Goal: Information Seeking & Learning: Learn about a topic

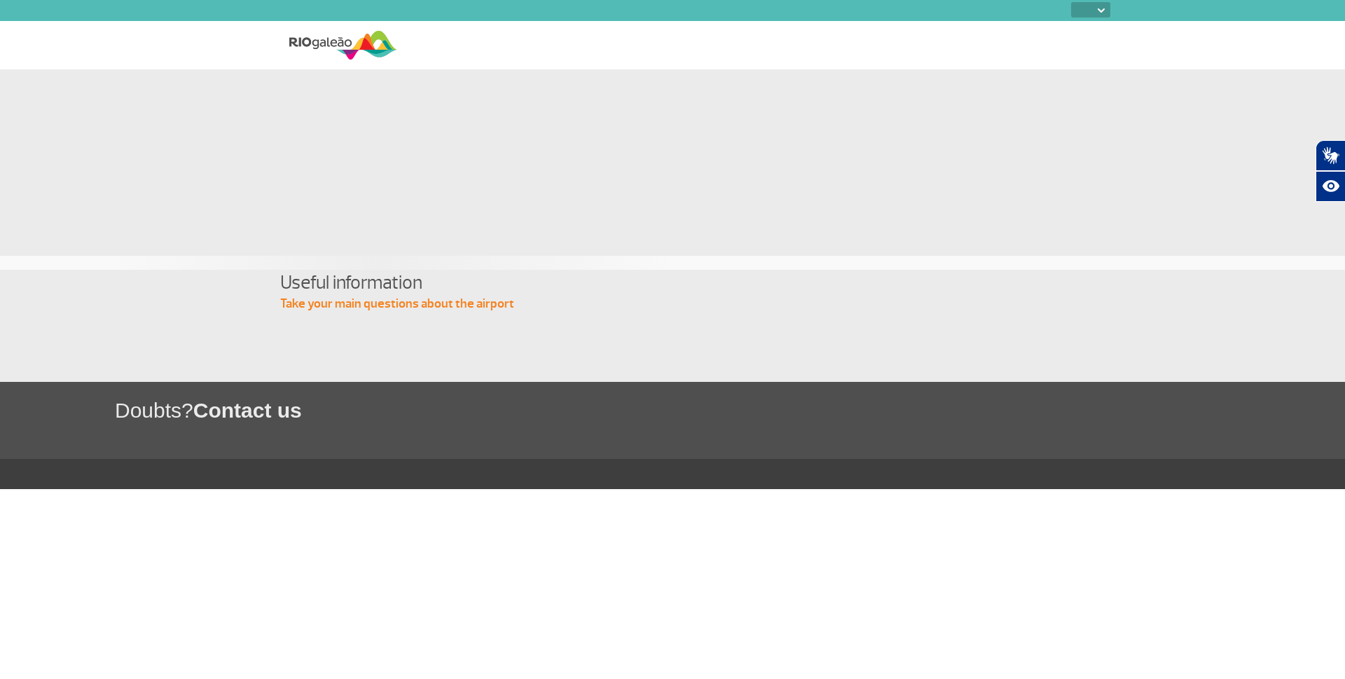
select select
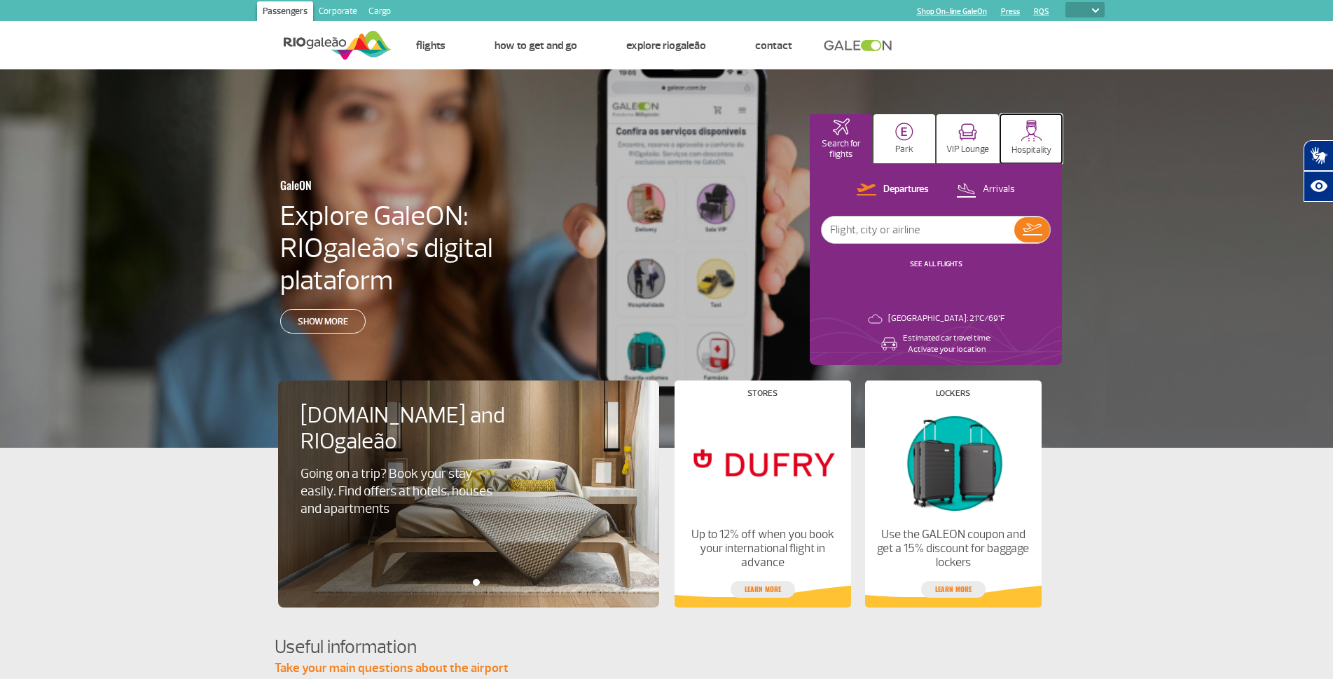
click at [1030, 136] on img at bounding box center [1032, 131] width 22 height 22
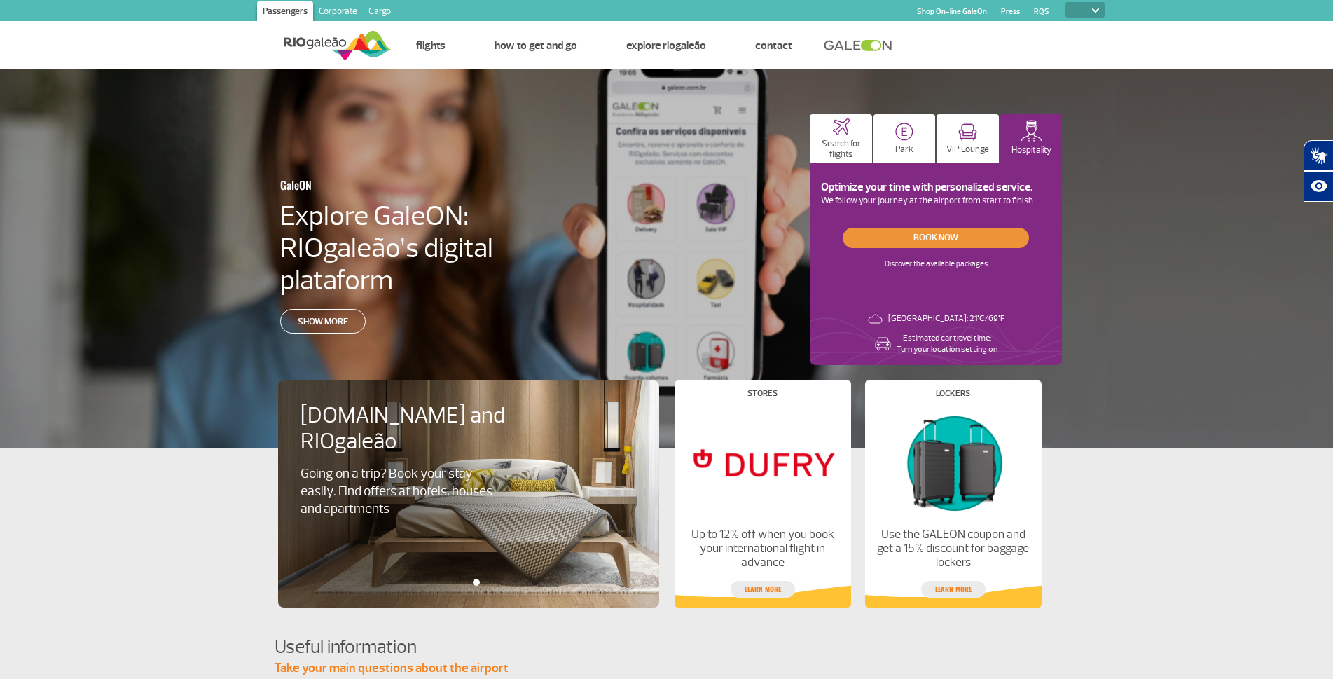
click at [935, 235] on link "Book now" at bounding box center [936, 238] width 186 height 20
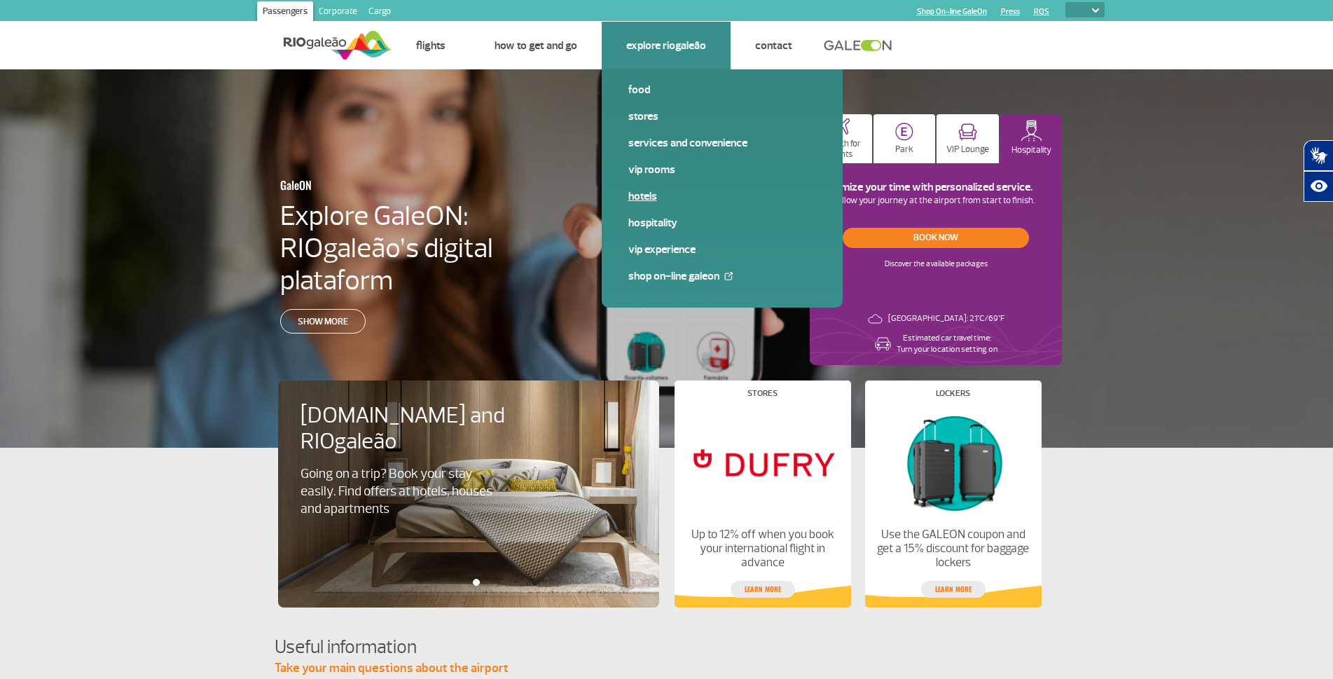
click at [635, 193] on link "Hotels" at bounding box center [722, 195] width 188 height 15
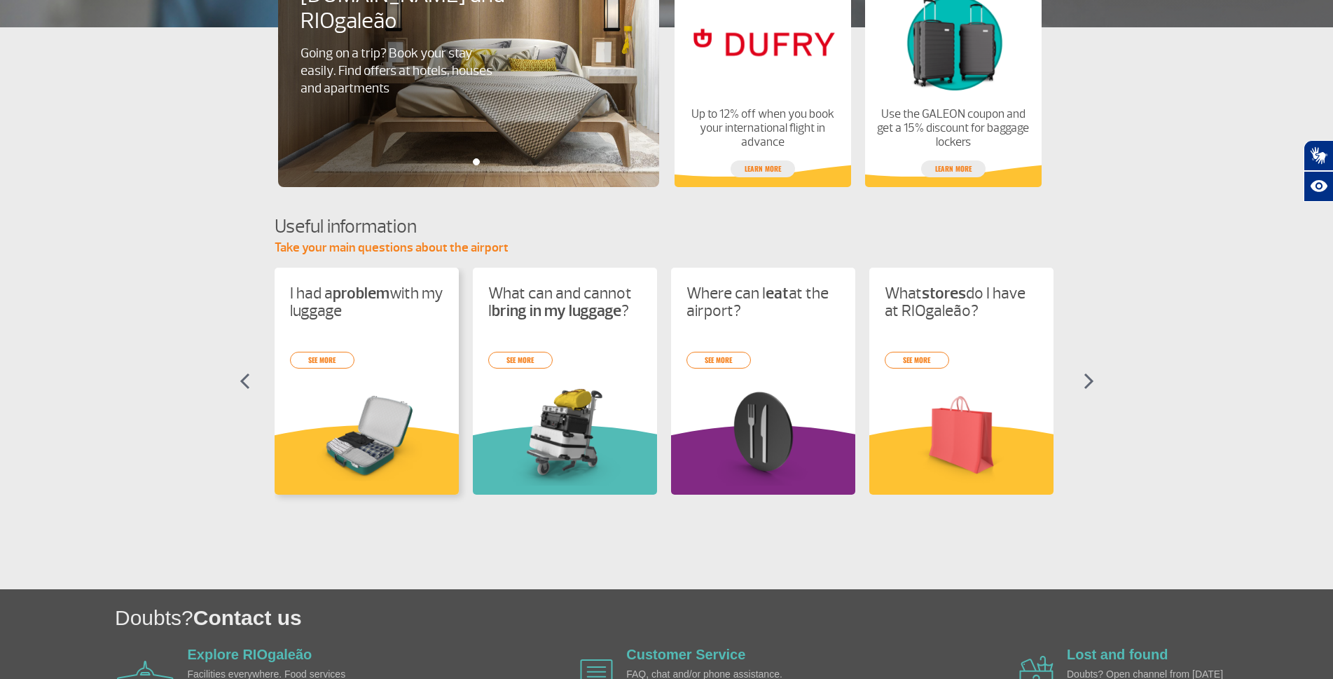
scroll to position [516, 0]
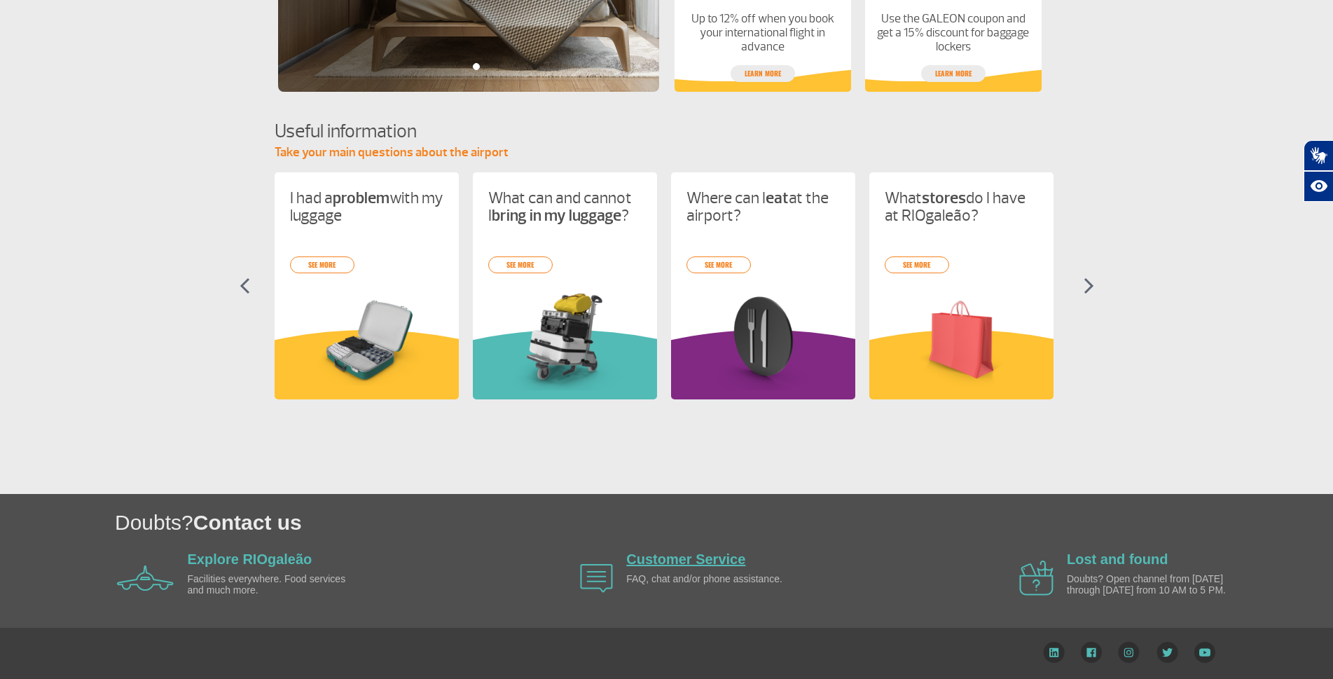
click at [703, 564] on link "Customer Service" at bounding box center [685, 558] width 119 height 15
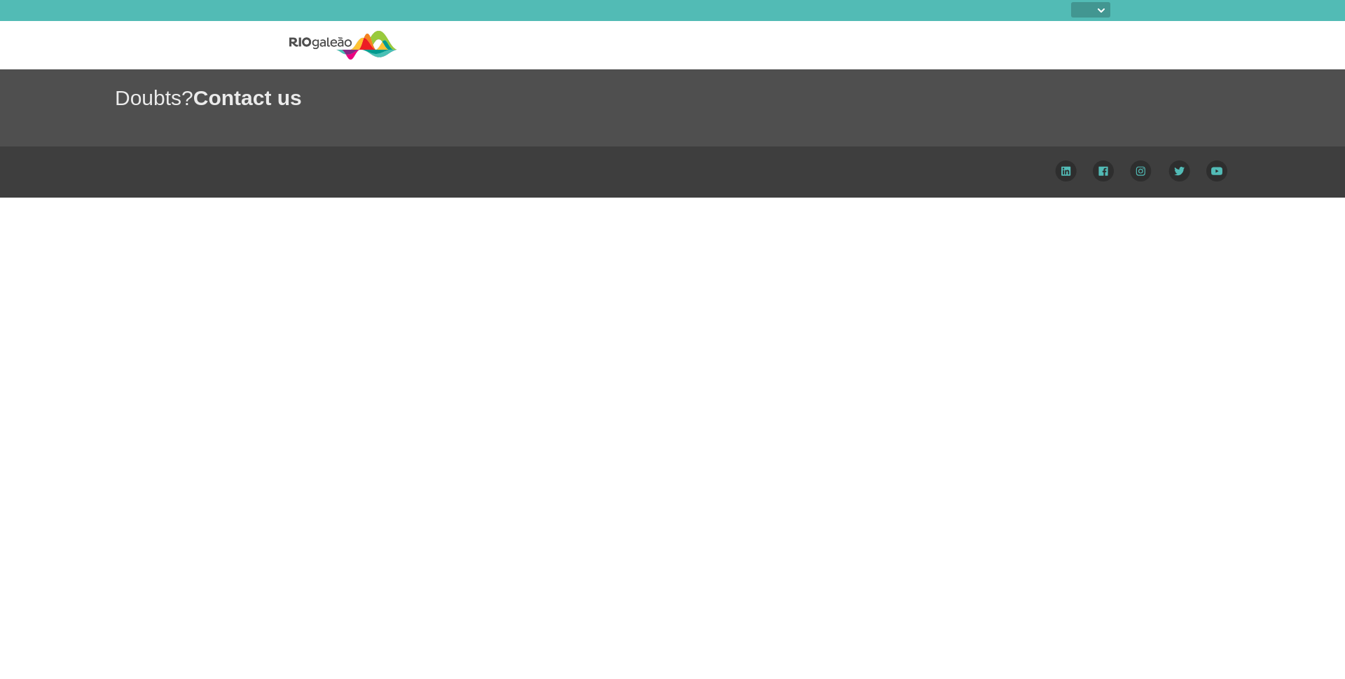
select select
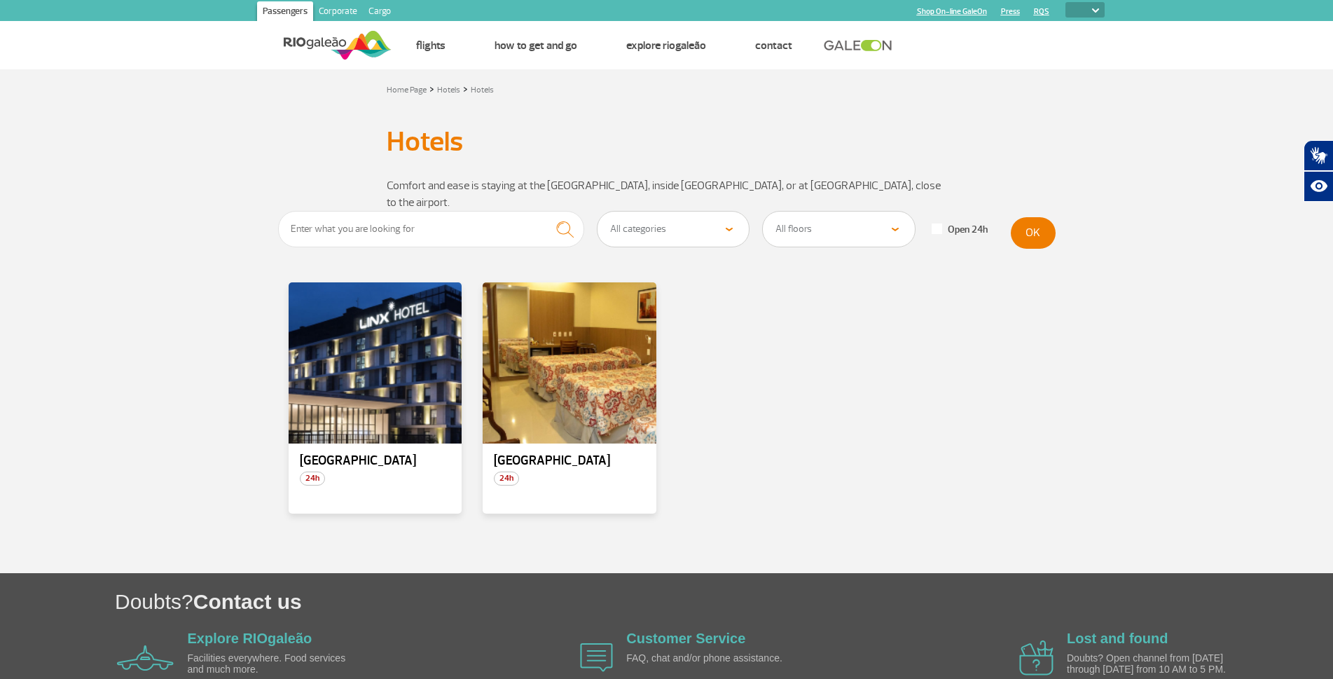
click at [698, 212] on select "All categories Hotels" at bounding box center [674, 229] width 152 height 35
select select "352"
click at [598, 212] on select "All categories Hotels" at bounding box center [674, 229] width 152 height 35
click at [838, 212] on select "All floors Public Area (before X-ray) Arrivals Public Area International Arriva…" at bounding box center [839, 229] width 152 height 35
select select "84"
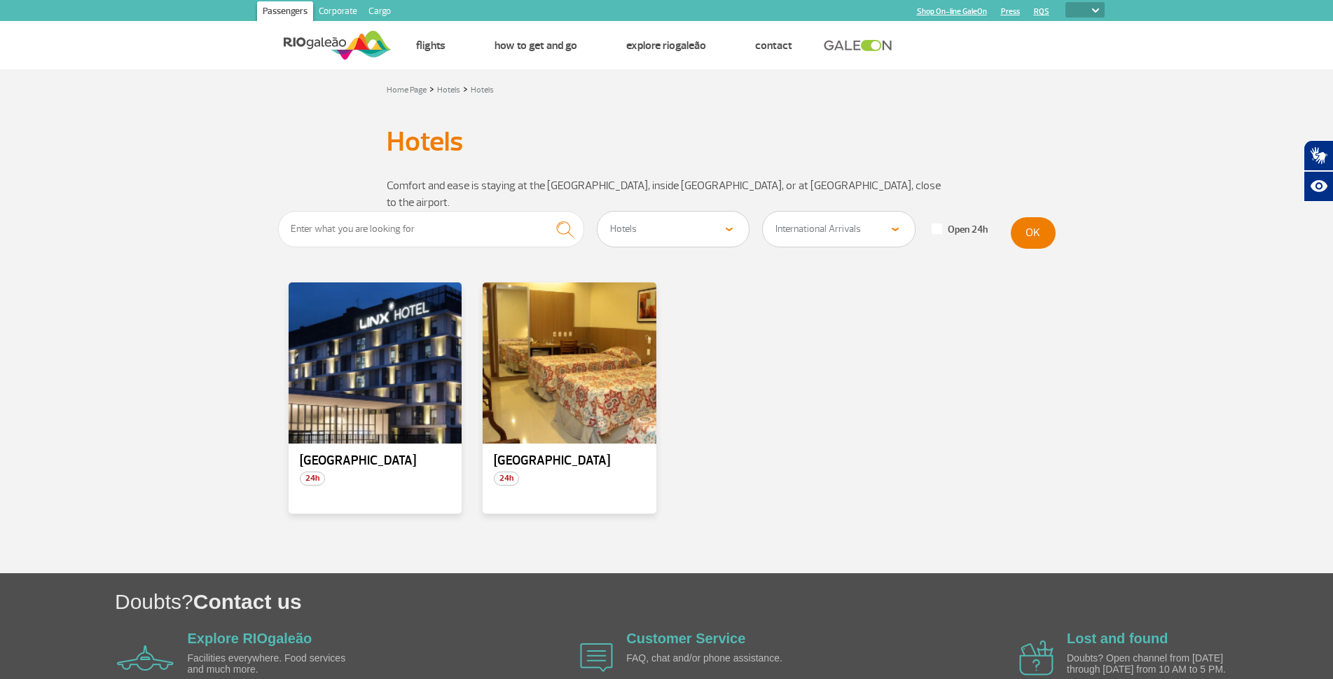
click at [763, 212] on select "All floors Public Area (before X-ray) Arrivals Public Area International Arriva…" at bounding box center [839, 229] width 152 height 35
click at [516, 216] on input "text" at bounding box center [431, 229] width 307 height 36
click at [1041, 217] on button "OK" at bounding box center [1033, 233] width 45 height 32
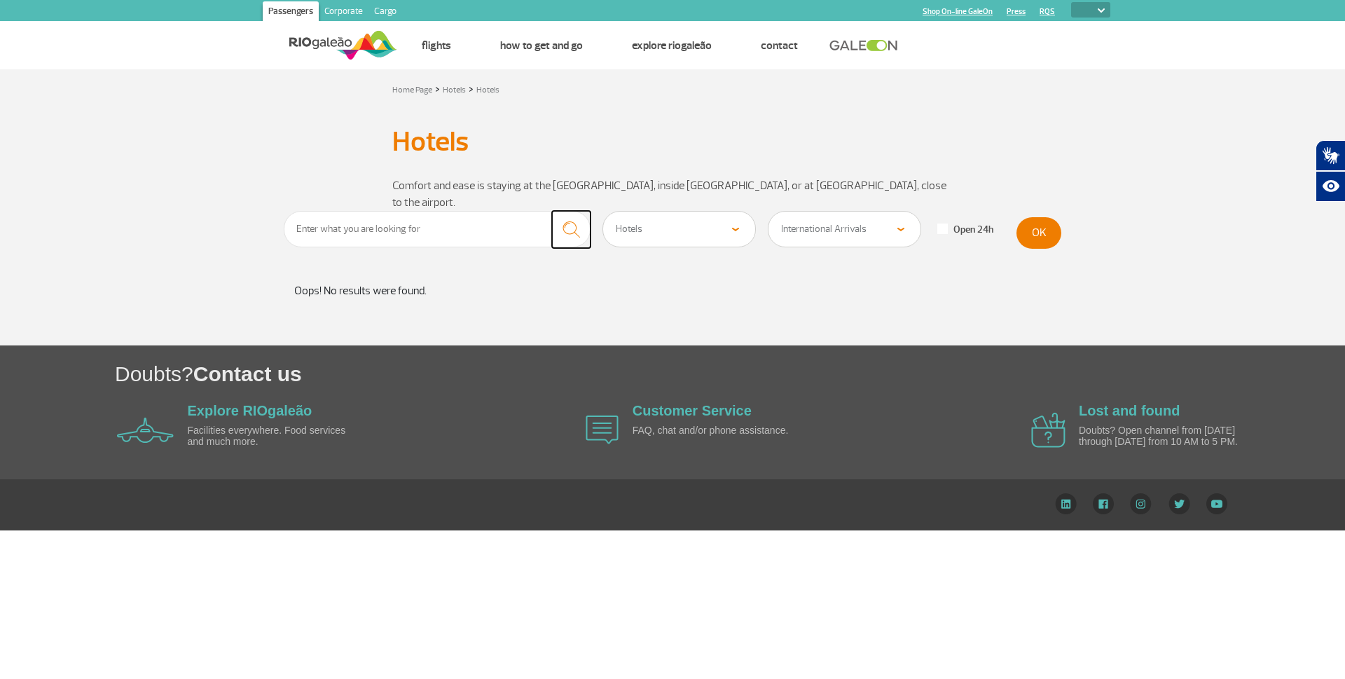
click at [566, 215] on img "submit" at bounding box center [571, 229] width 30 height 29
click at [842, 215] on select "All floors Public Area (before X-ray) Arrivals Public Area International Arriva…" at bounding box center [844, 229] width 152 height 35
select select
click at [768, 212] on select "All floors Public Area (before X-ray) Arrivals Public Area International Arriva…" at bounding box center [844, 229] width 152 height 35
click at [1045, 217] on button "OK" at bounding box center [1038, 233] width 45 height 32
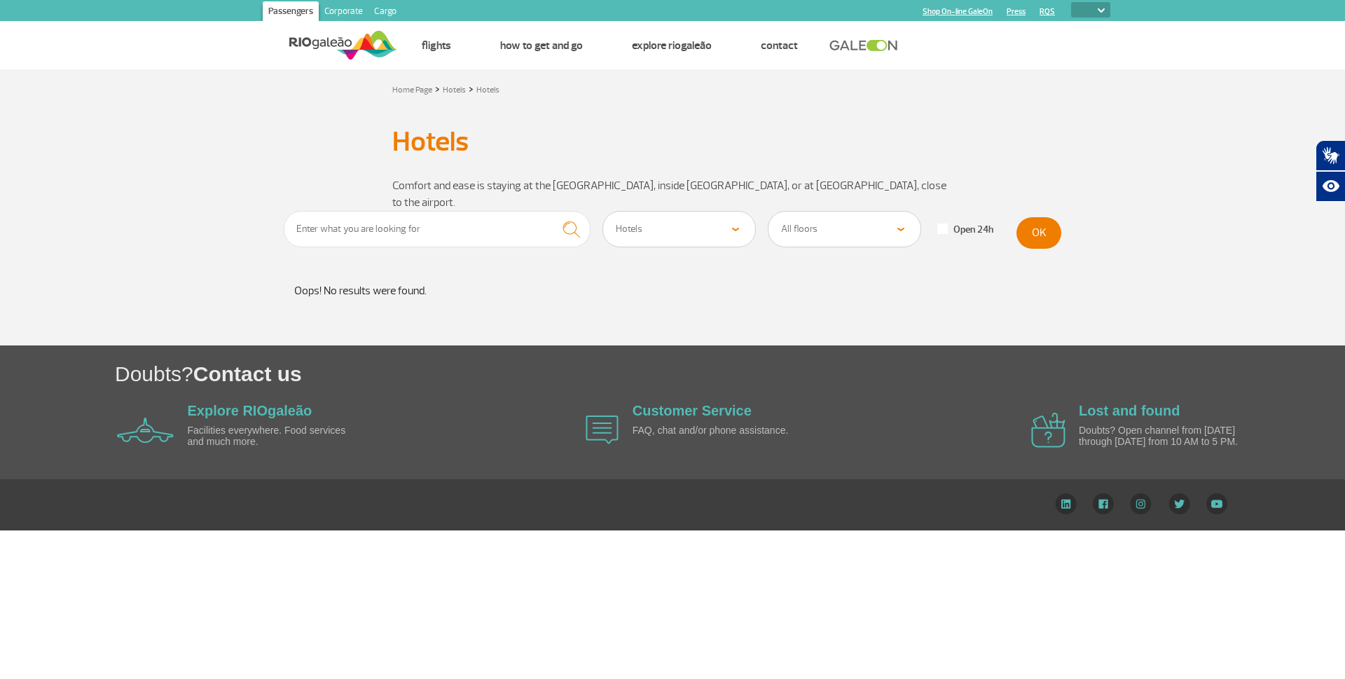
click at [735, 212] on select "All categories Hotels" at bounding box center [679, 229] width 152 height 35
select select
click at [603, 212] on select "All categories Hotels" at bounding box center [679, 229] width 152 height 35
click at [1044, 219] on button "OK" at bounding box center [1038, 233] width 45 height 32
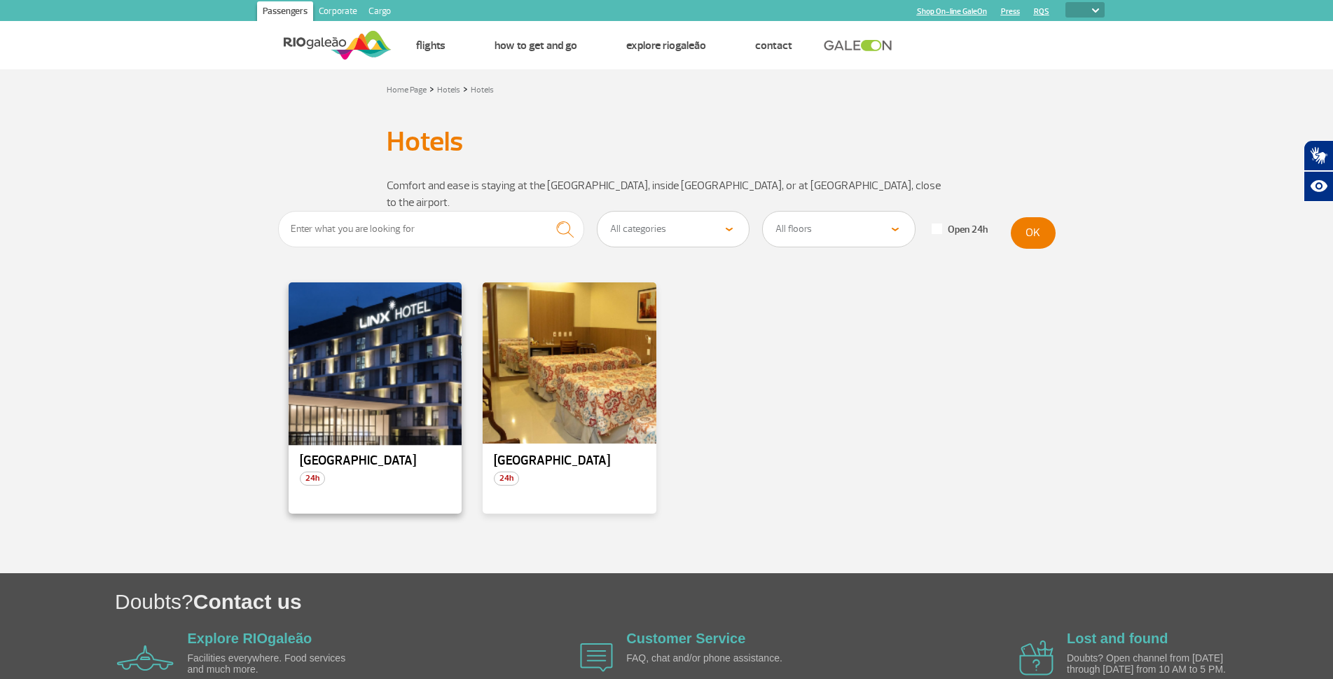
click at [345, 403] on div at bounding box center [375, 363] width 177 height 165
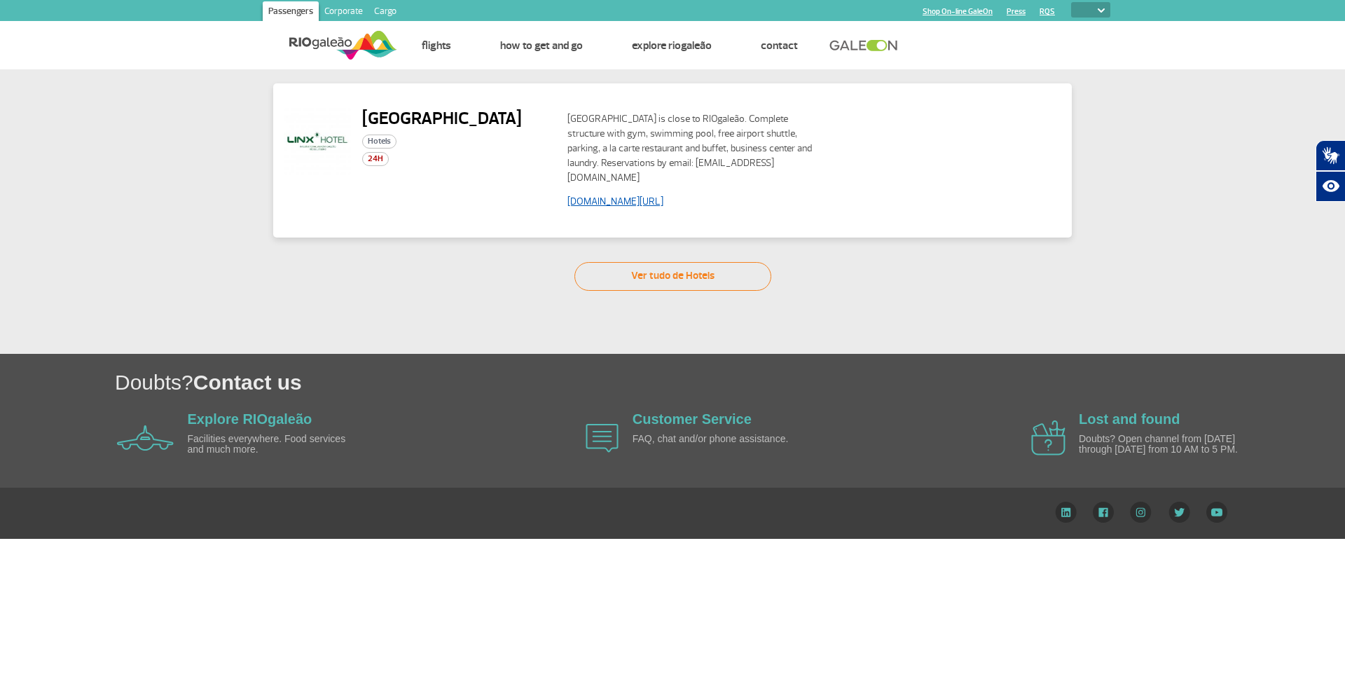
click at [663, 195] on link "www.linxhotels.com.br/linx-galeao" at bounding box center [615, 201] width 96 height 12
click at [676, 262] on link "Ver tudo de Hotels" at bounding box center [672, 276] width 197 height 29
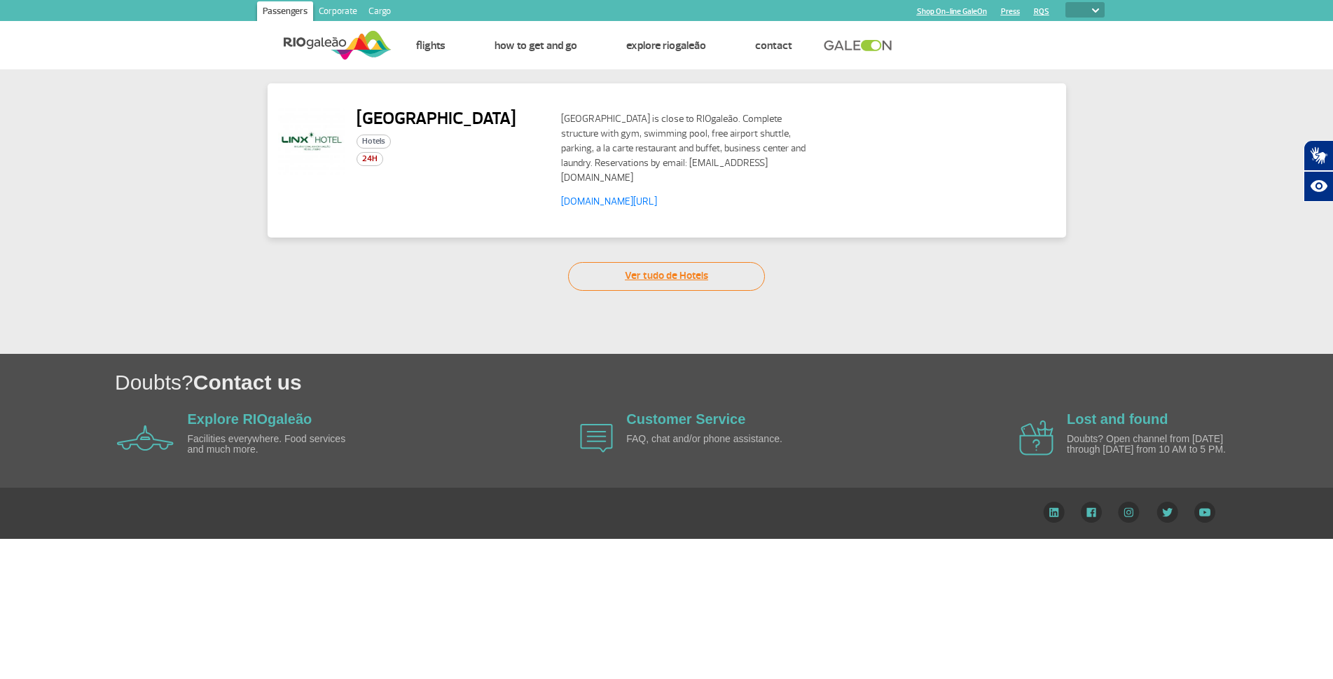
select select "322"
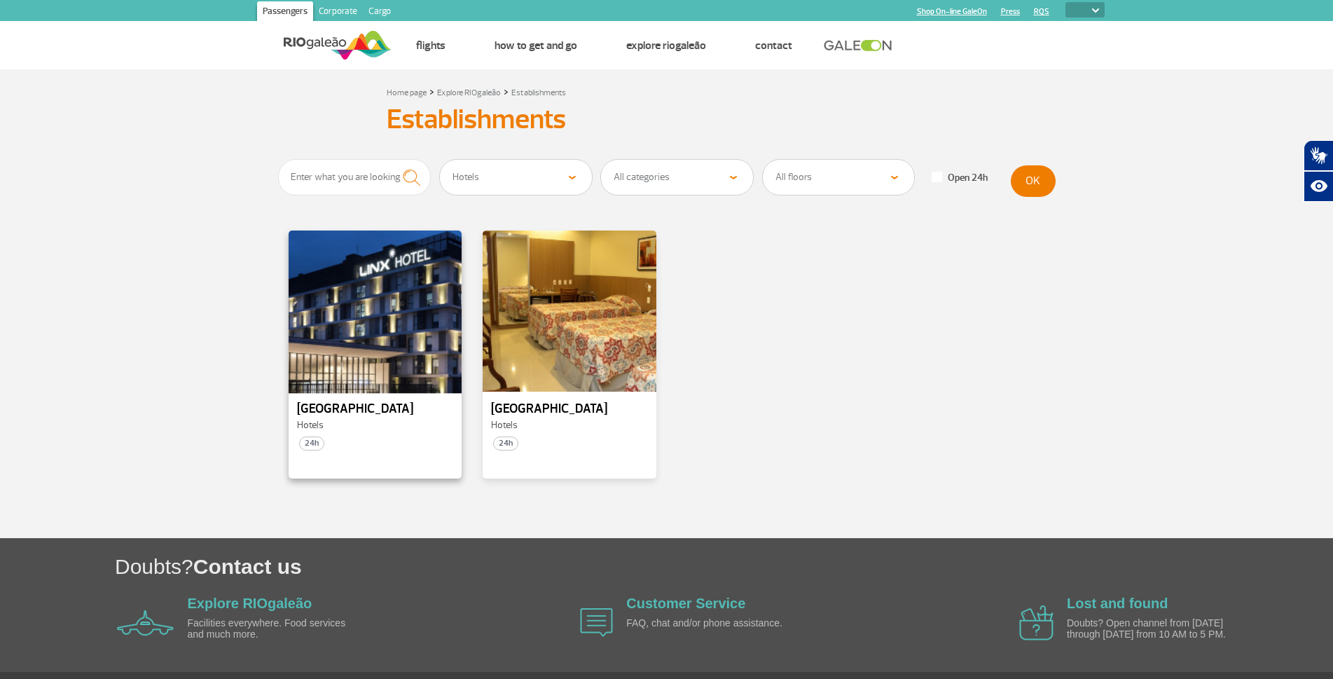
click at [371, 315] on div at bounding box center [375, 311] width 177 height 165
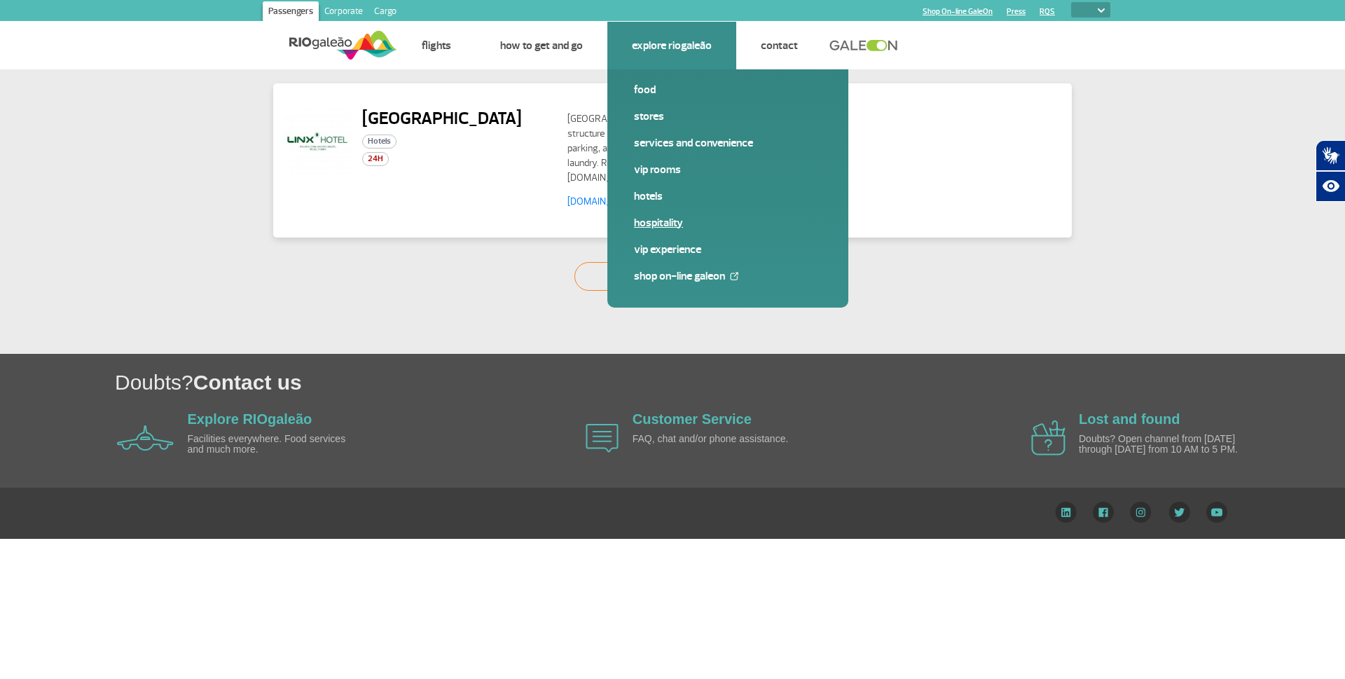
click at [651, 226] on link "Hospitality" at bounding box center [728, 222] width 188 height 15
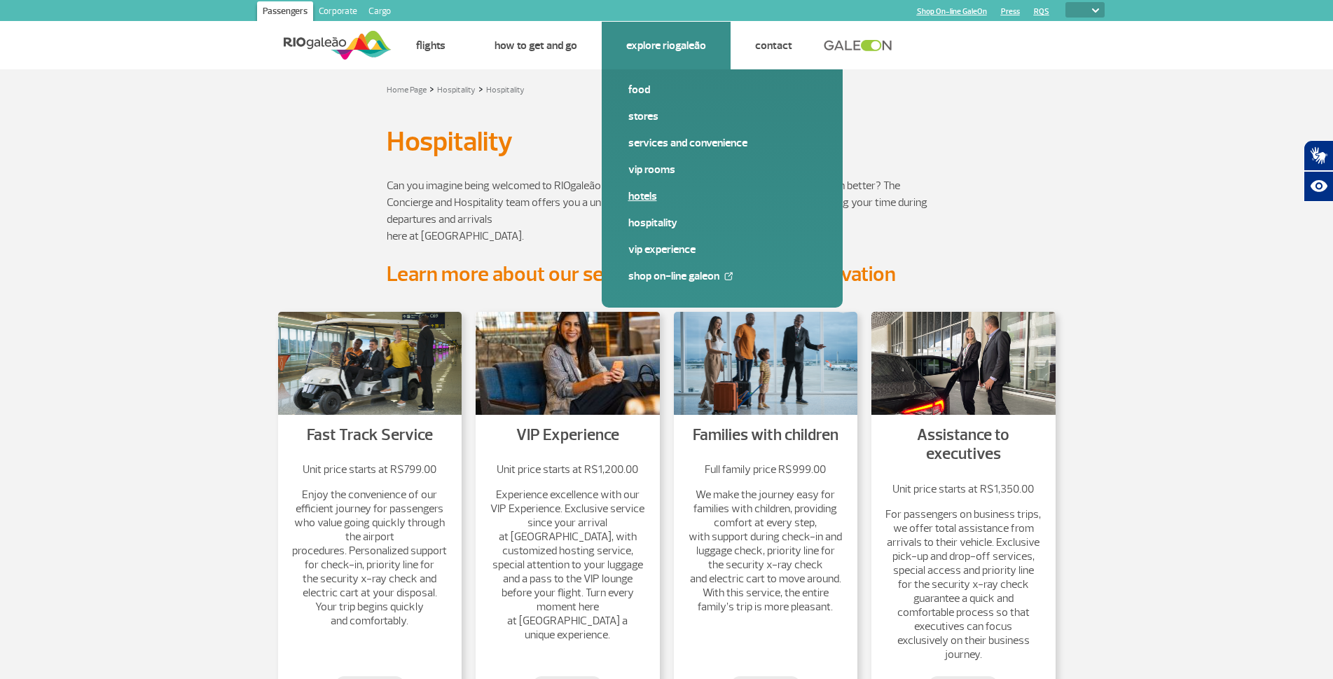
click at [643, 195] on link "Hotels" at bounding box center [722, 195] width 188 height 15
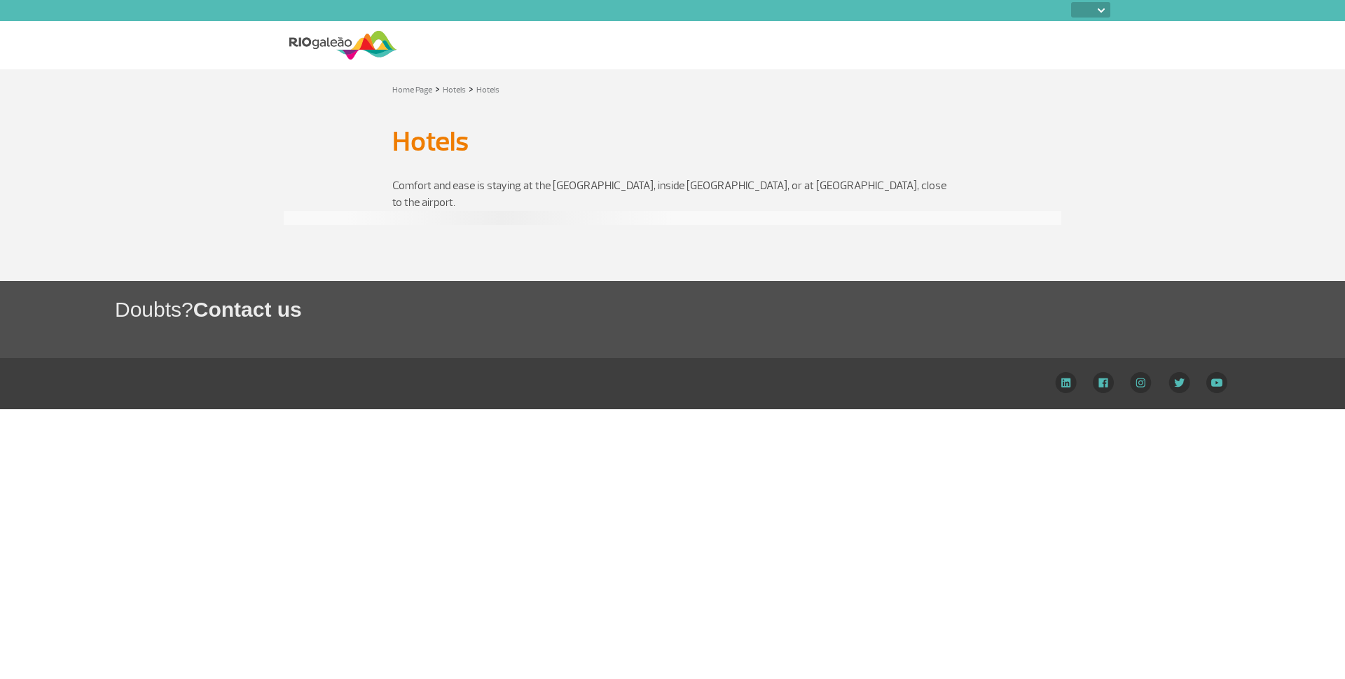
select select
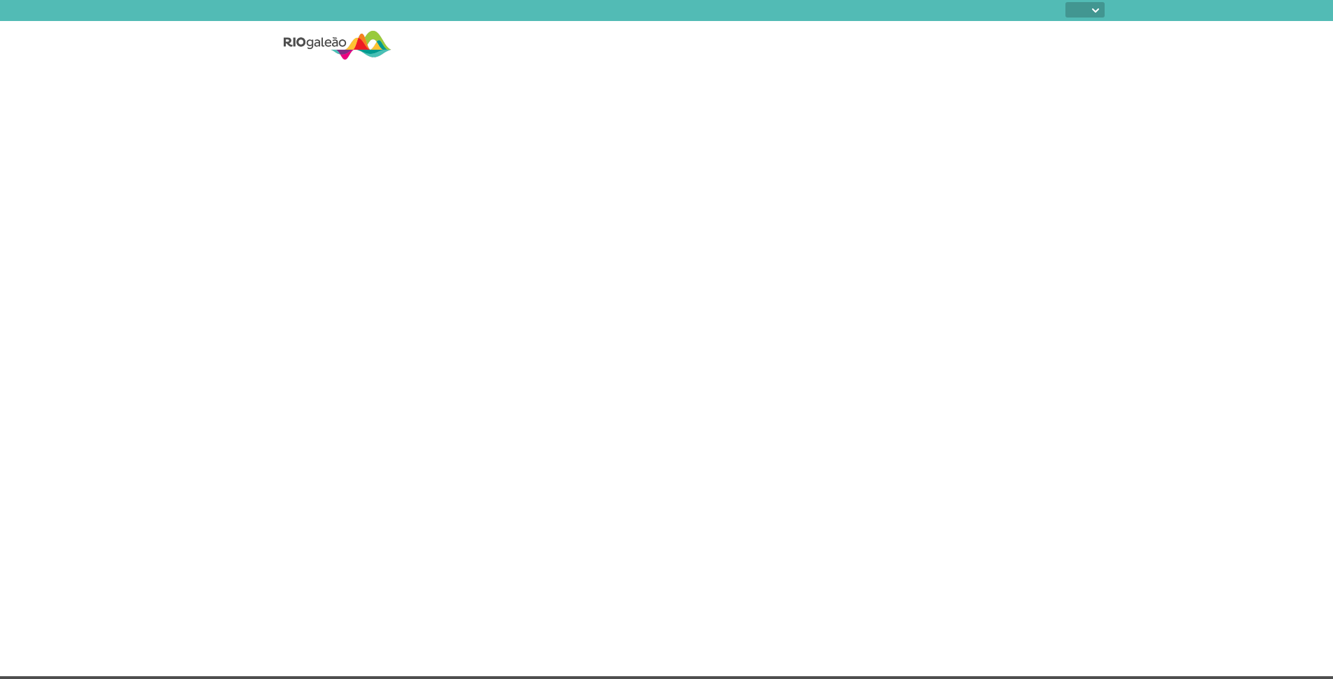
select select
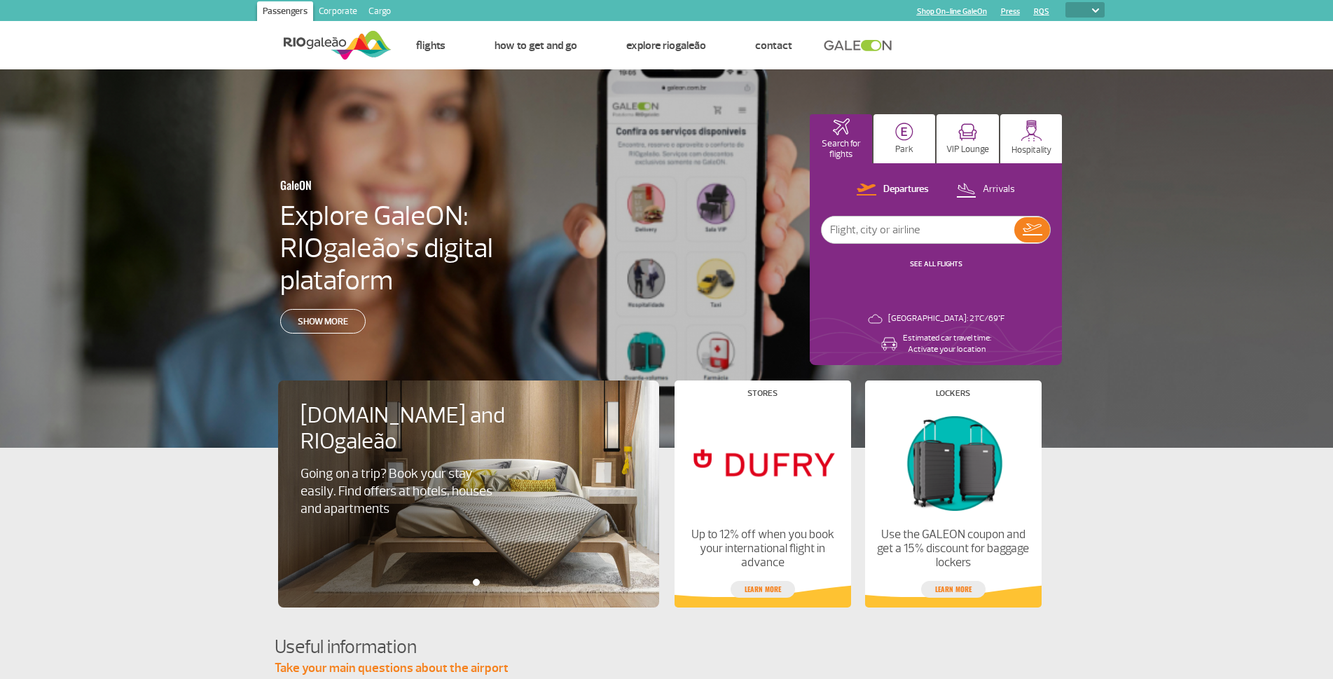
select select
click at [1035, 141] on img at bounding box center [1032, 131] width 22 height 22
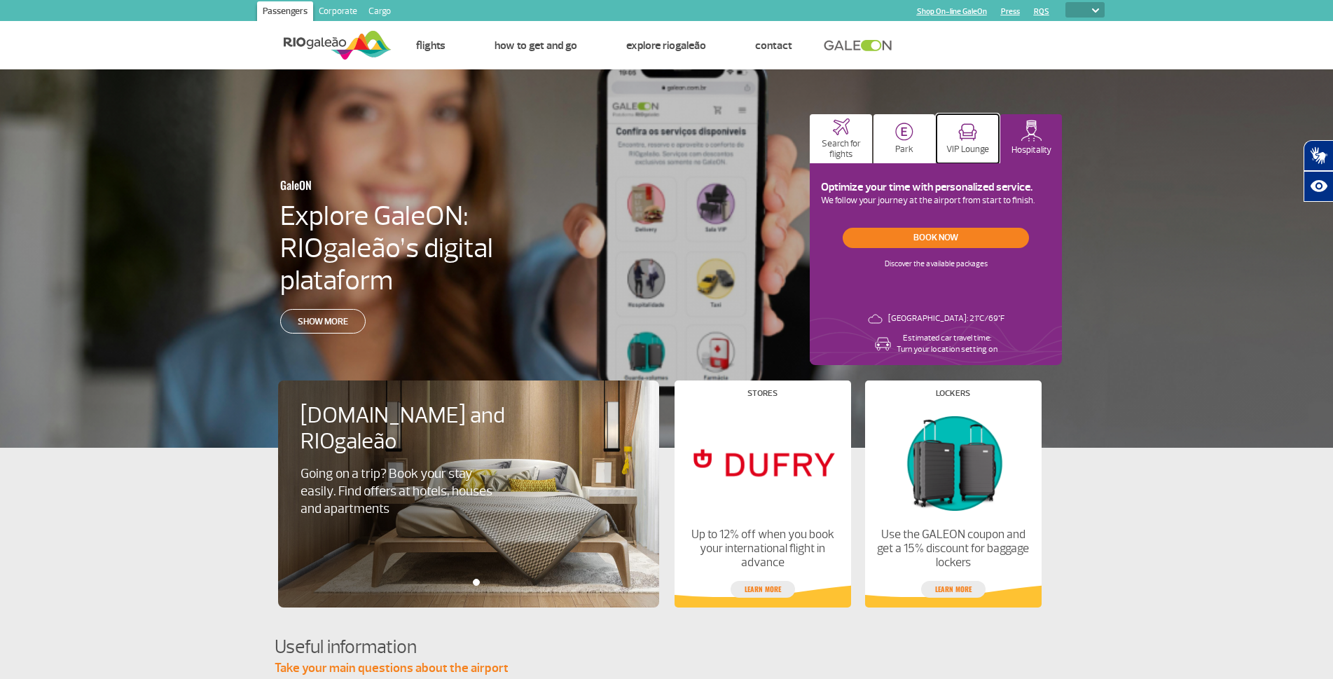
click at [967, 141] on button "VIP Lounge" at bounding box center [968, 138] width 62 height 49
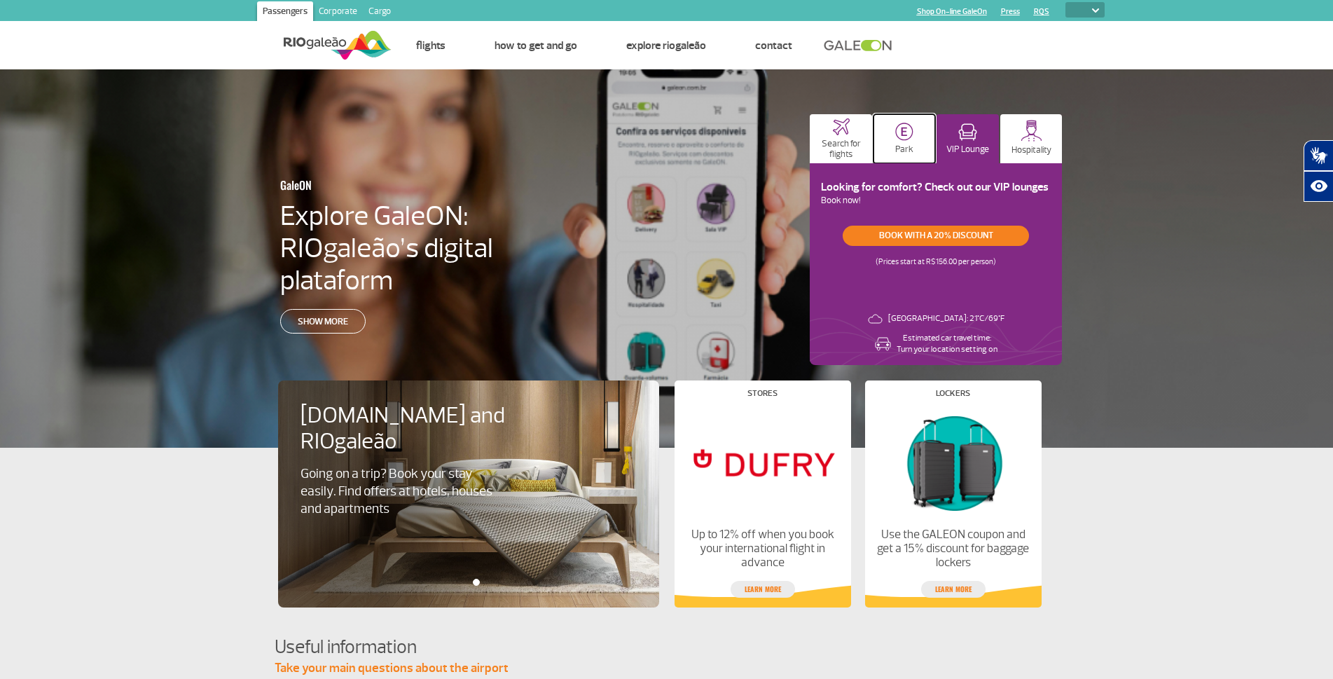
click at [906, 141] on button "Park" at bounding box center [905, 138] width 62 height 49
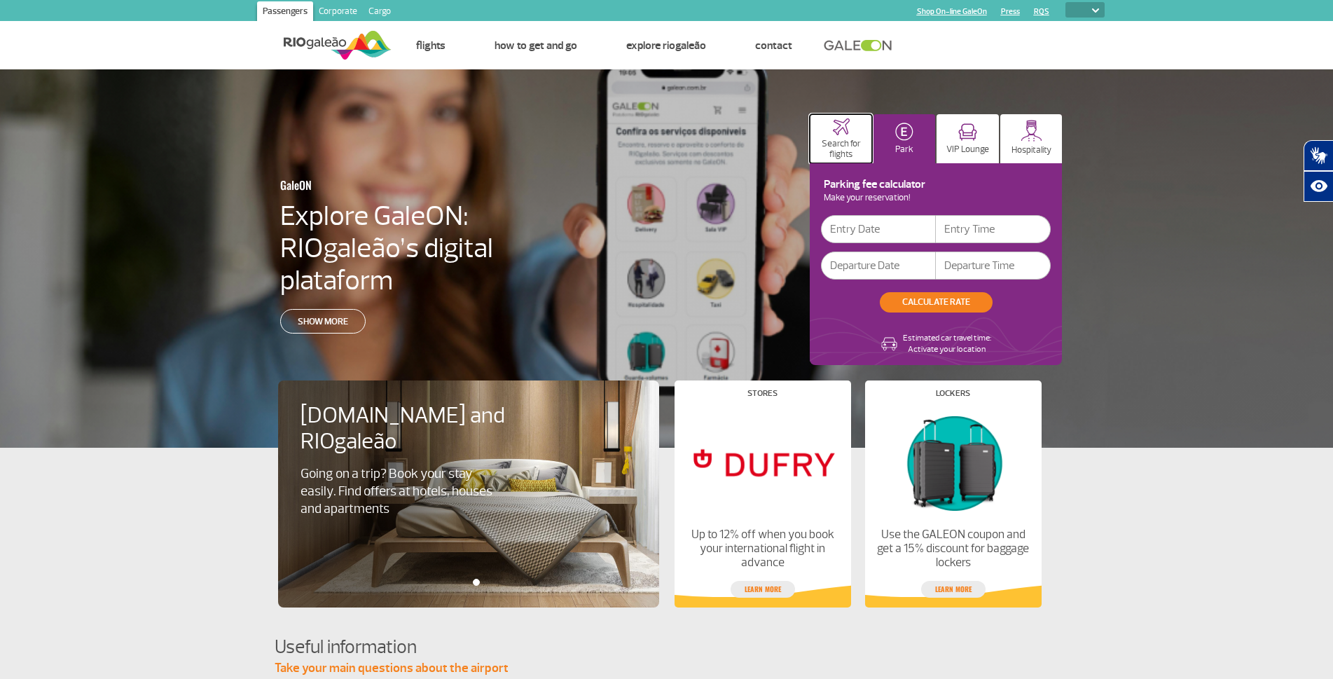
click at [847, 149] on p "Search for flights" at bounding box center [841, 149] width 48 height 21
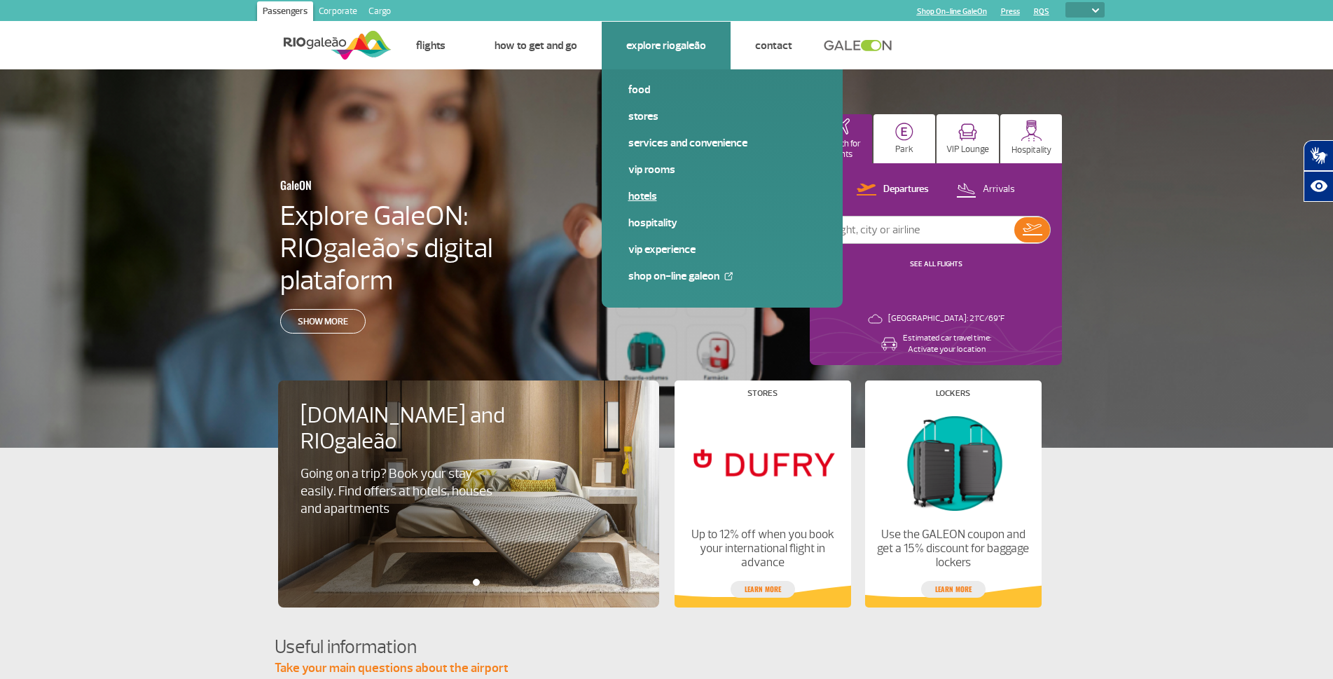
click at [644, 194] on link "Hotels" at bounding box center [722, 195] width 188 height 15
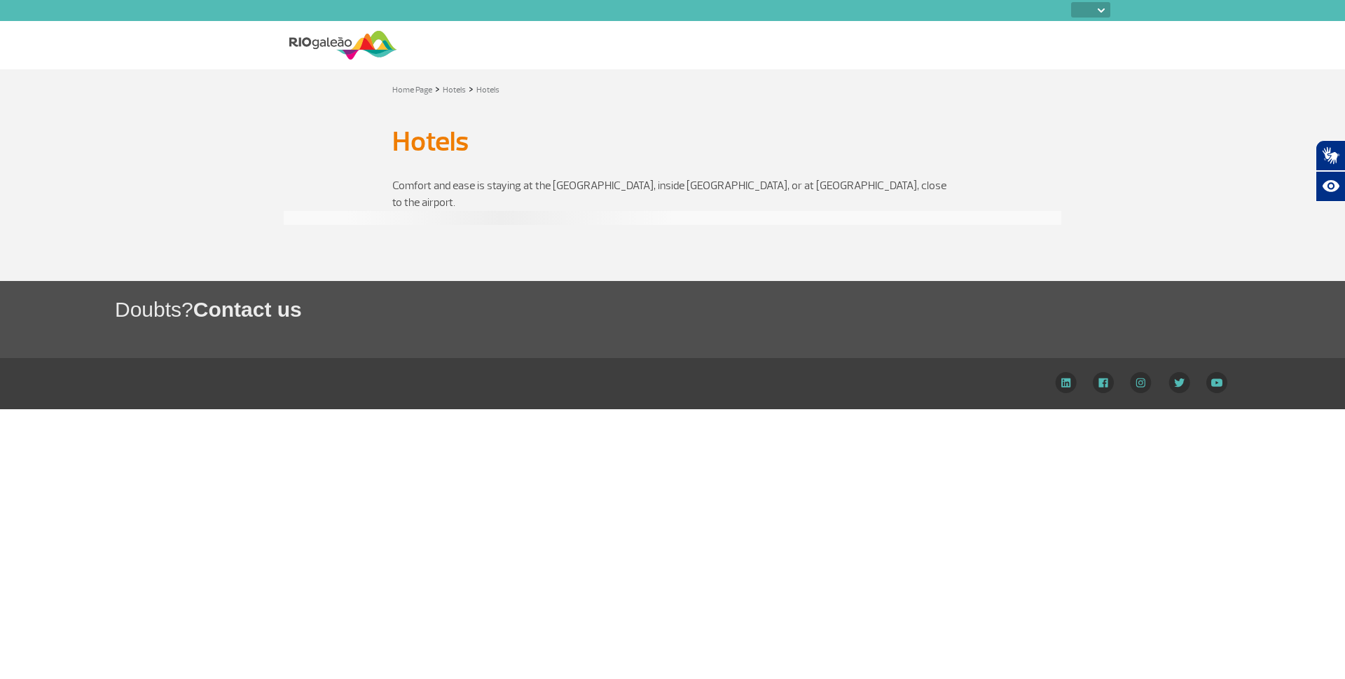
select select
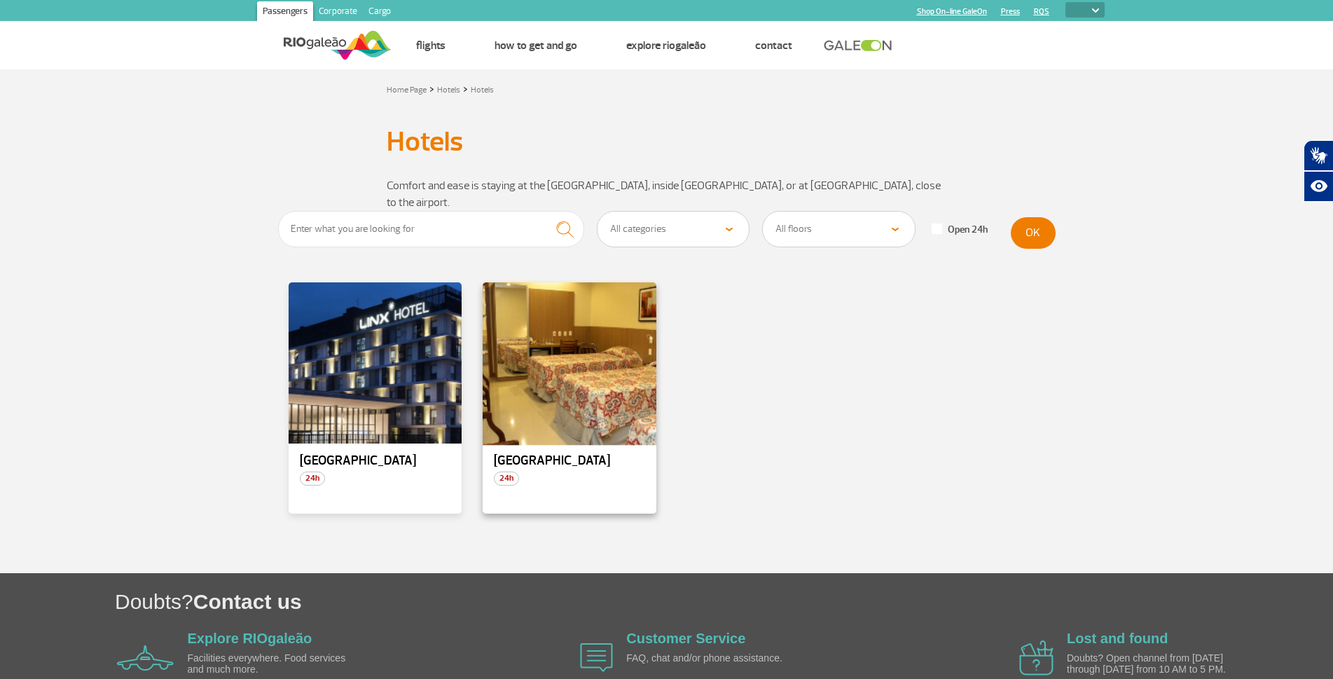
click at [578, 354] on div at bounding box center [569, 363] width 177 height 165
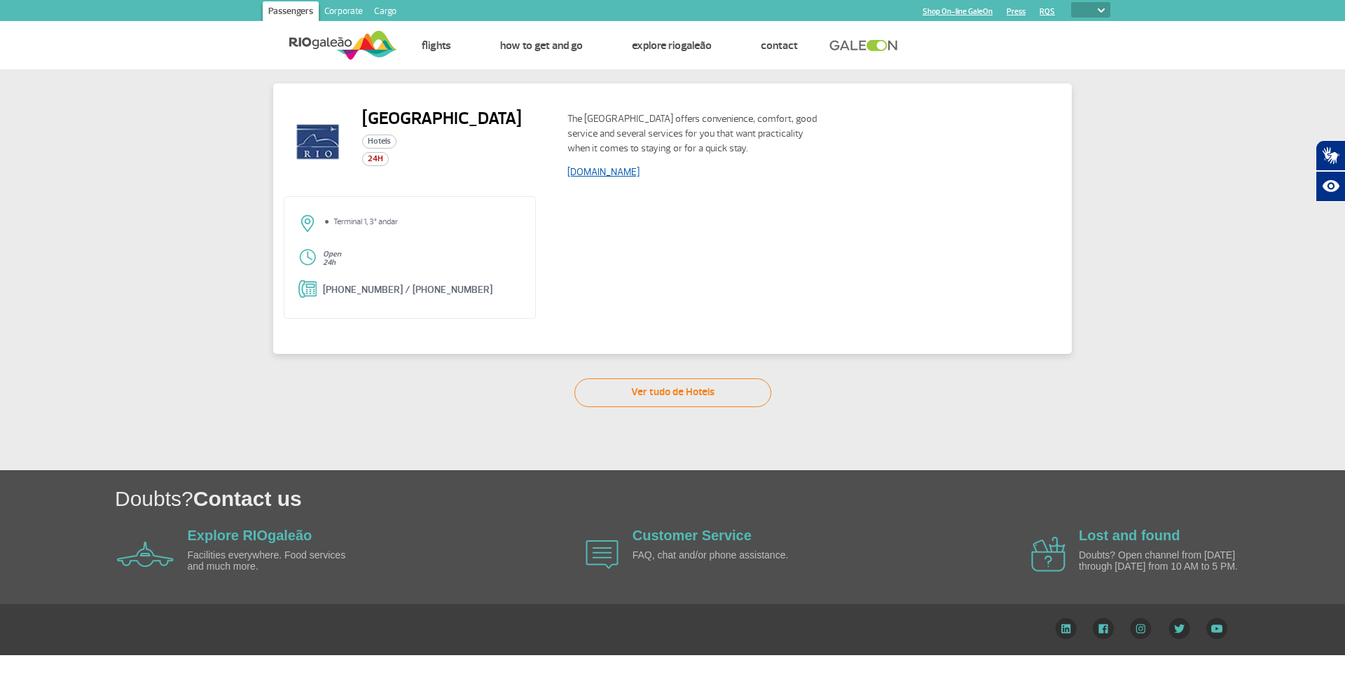
click at [637, 172] on link "[DOMAIN_NAME]" at bounding box center [603, 172] width 72 height 12
